Goal: Task Accomplishment & Management: Manage account settings

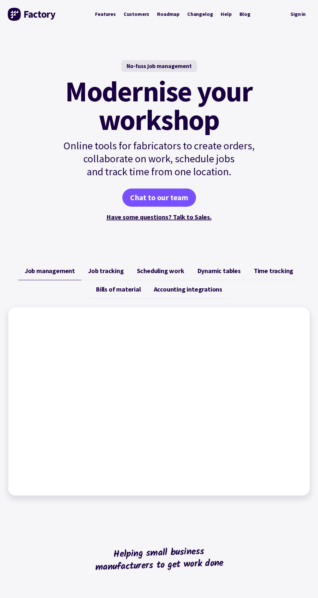
click at [297, 14] on link "Sign in" at bounding box center [297, 14] width 24 height 13
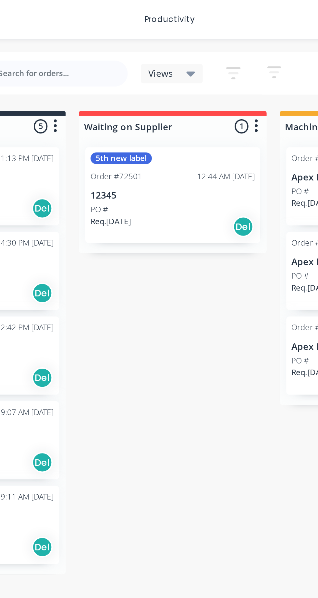
click at [163, 11] on div "productivity" at bounding box center [158, 10] width 31 height 10
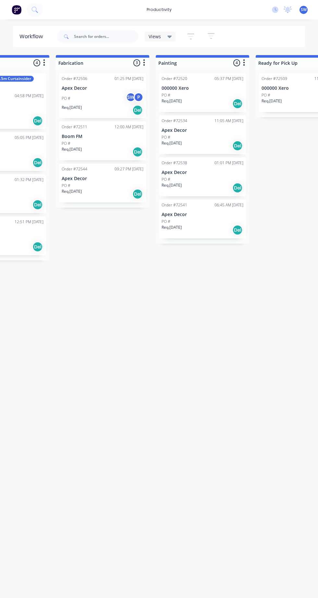
scroll to position [0, 363]
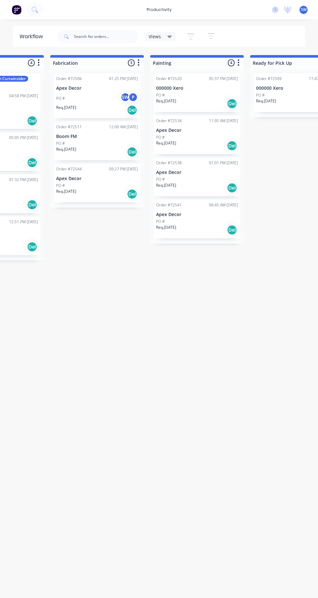
click at [303, 12] on span "SW" at bounding box center [303, 10] width 6 height 6
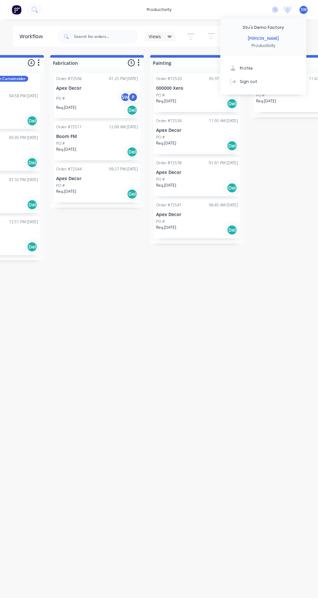
click at [271, 82] on button "Sign out" at bounding box center [263, 81] width 86 height 13
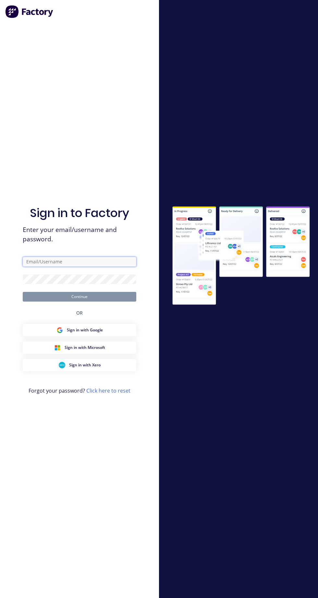
click at [108, 267] on input "text" at bounding box center [79, 262] width 113 height 10
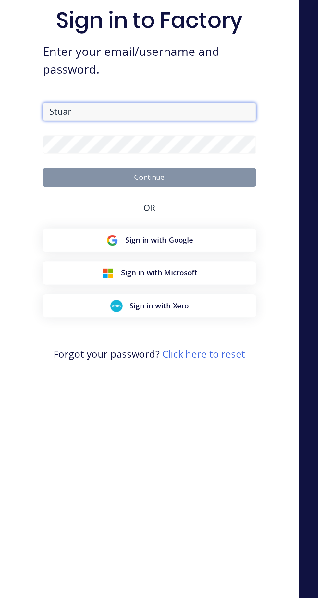
type input "Stuart"
type input "stuart@factory.app"
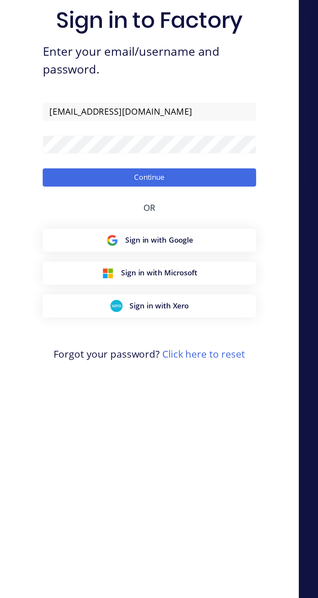
click at [115, 302] on button "Continue" at bounding box center [79, 297] width 113 height 10
